Goal: Register for event/course

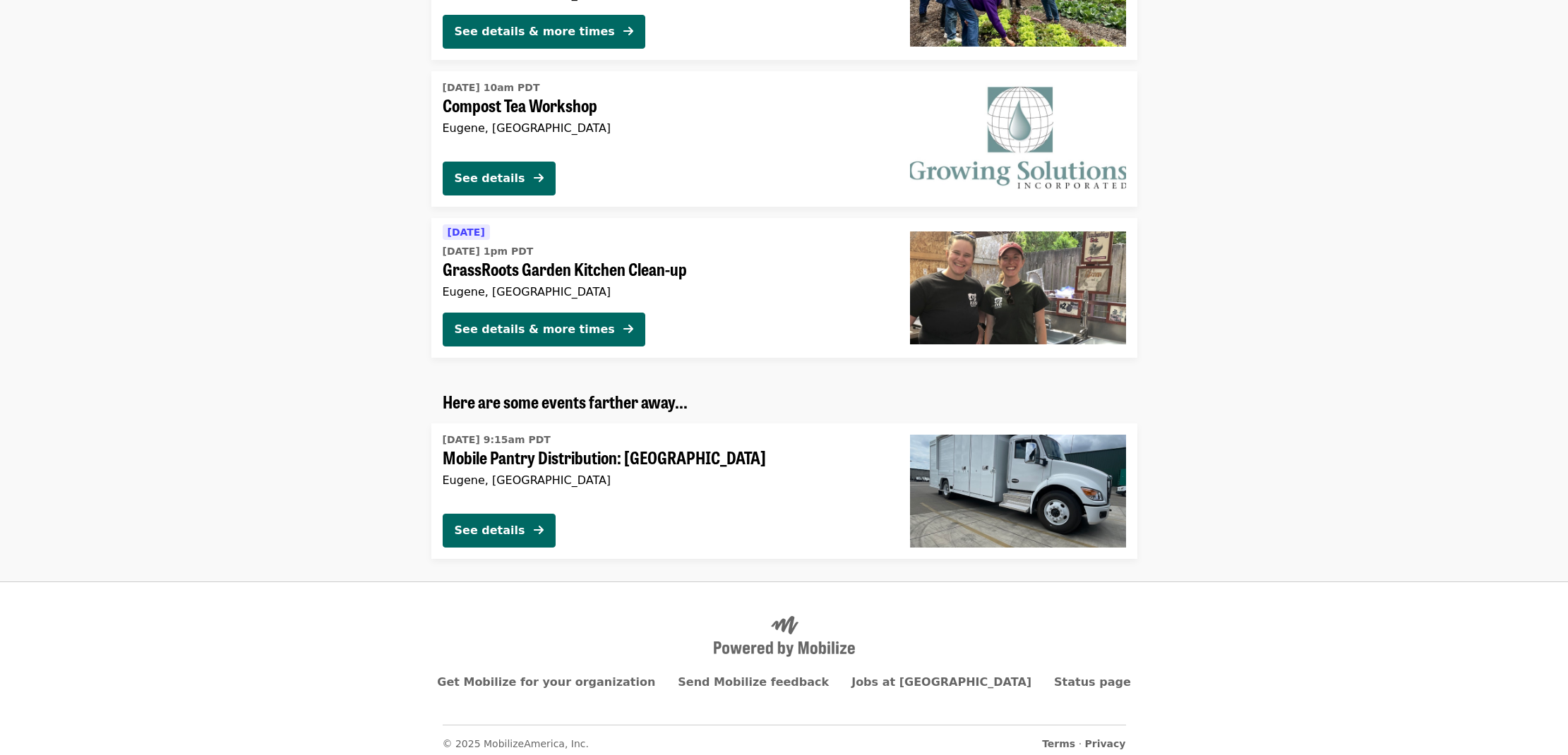
scroll to position [3403, 0]
click at [500, 523] on div "See details" at bounding box center [490, 532] width 70 height 17
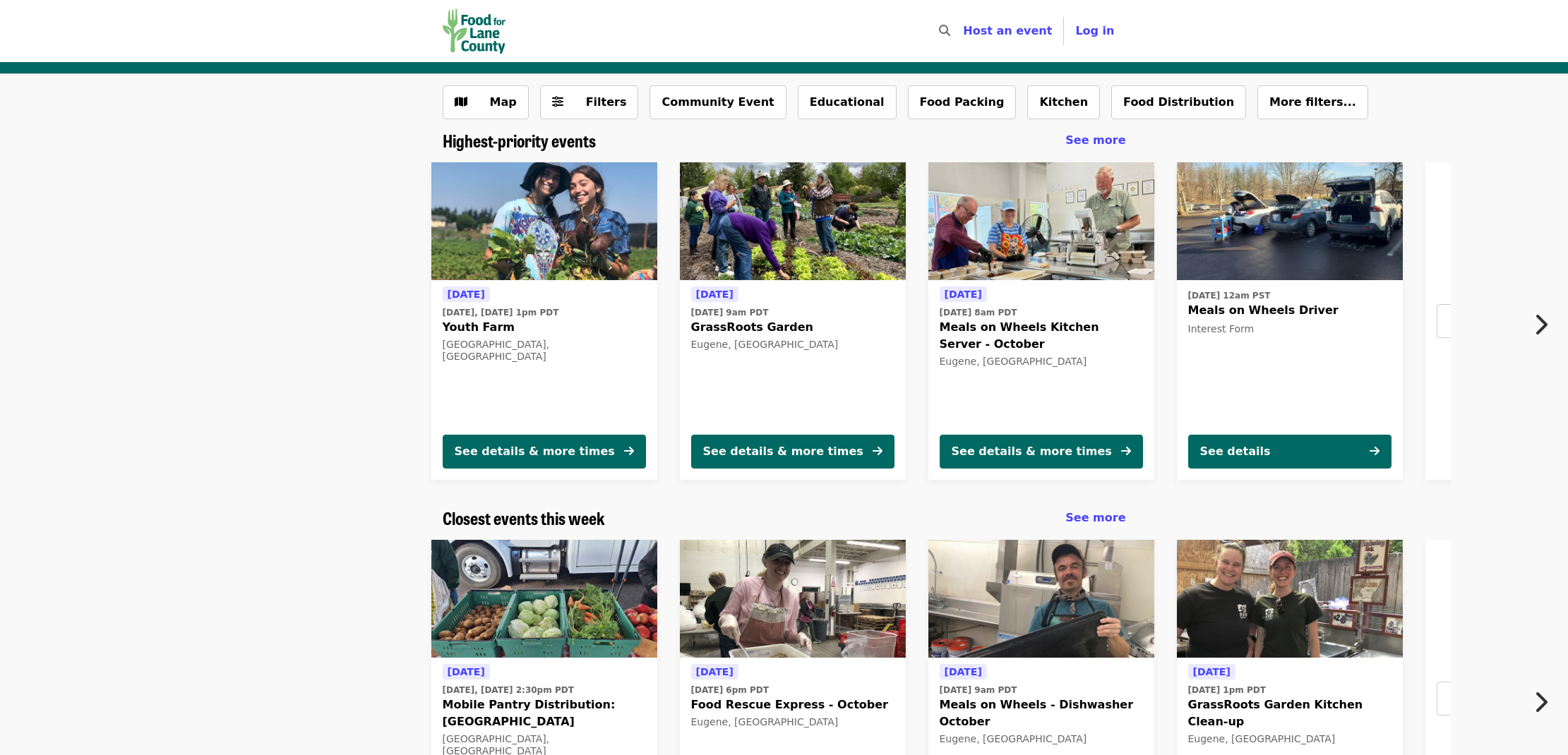
drag, startPoint x: 1105, startPoint y: 105, endPoint x: 1150, endPoint y: 134, distance: 53.5
click at [1111, 105] on button "Food Distribution" at bounding box center [1178, 102] width 135 height 34
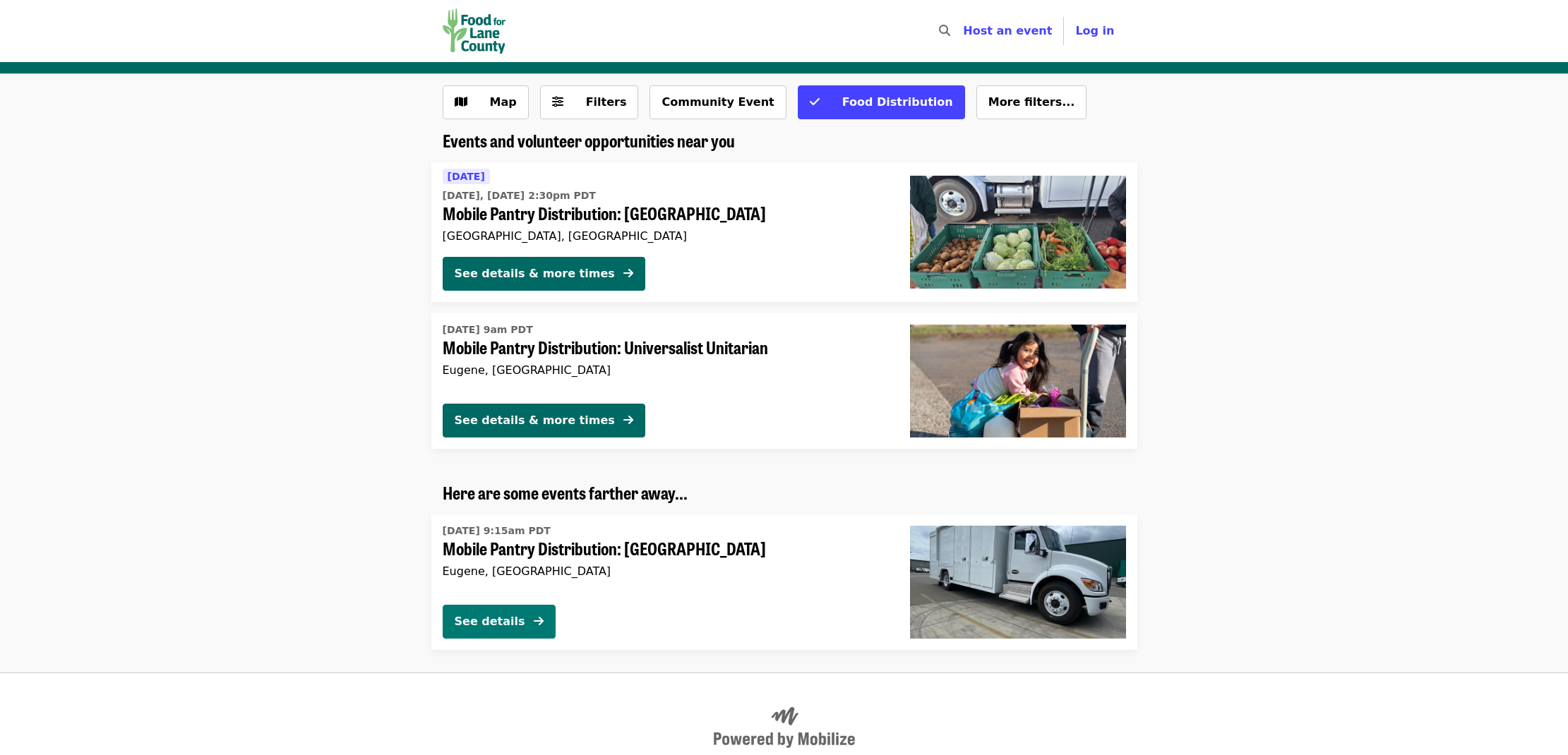
click at [478, 621] on div "See details" at bounding box center [490, 622] width 70 height 17
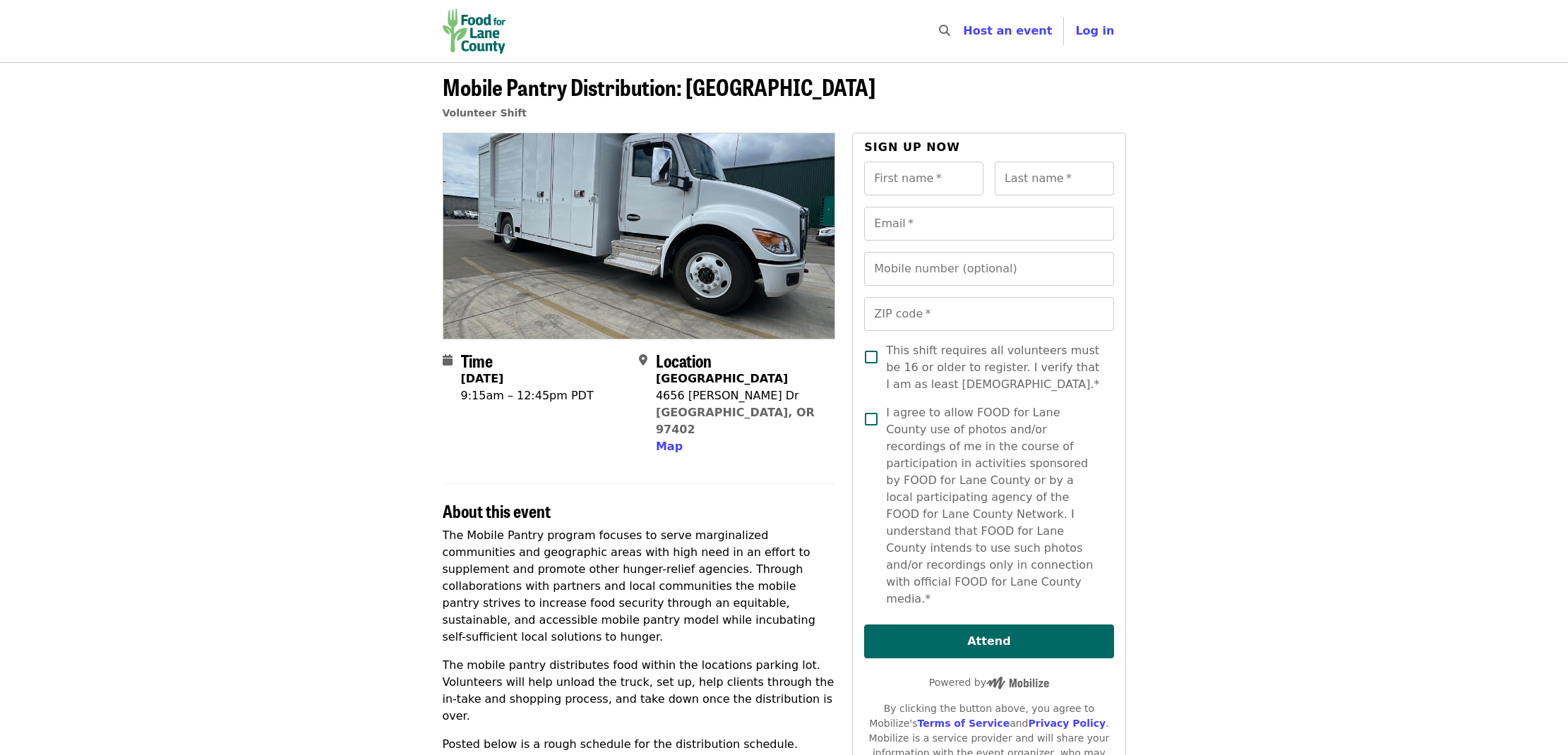
click at [468, 40] on img "Main navigation" at bounding box center [474, 31] width 63 height 45
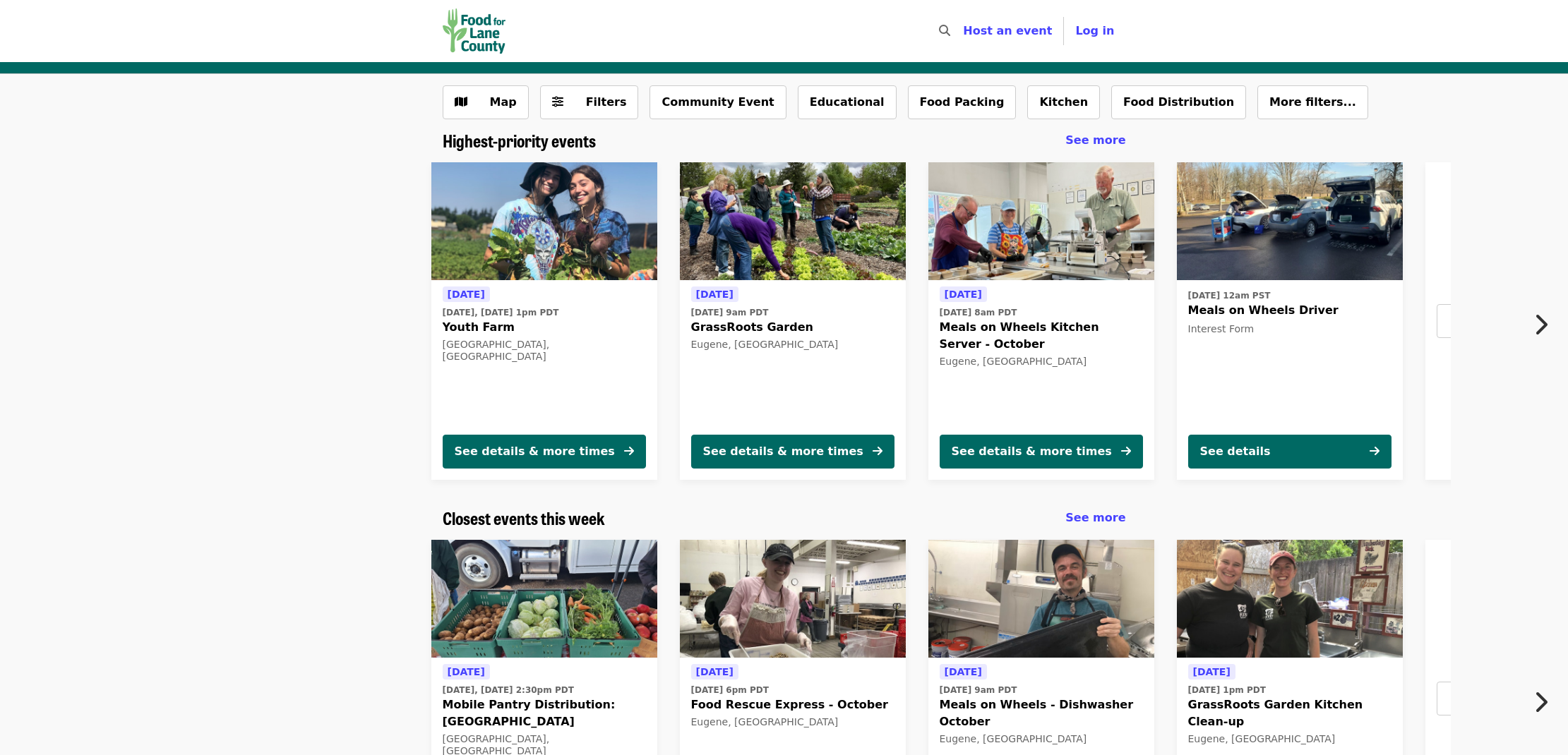
click at [479, 41] on img "Main navigation" at bounding box center [474, 31] width 63 height 45
